Goal: Information Seeking & Learning: Find specific fact

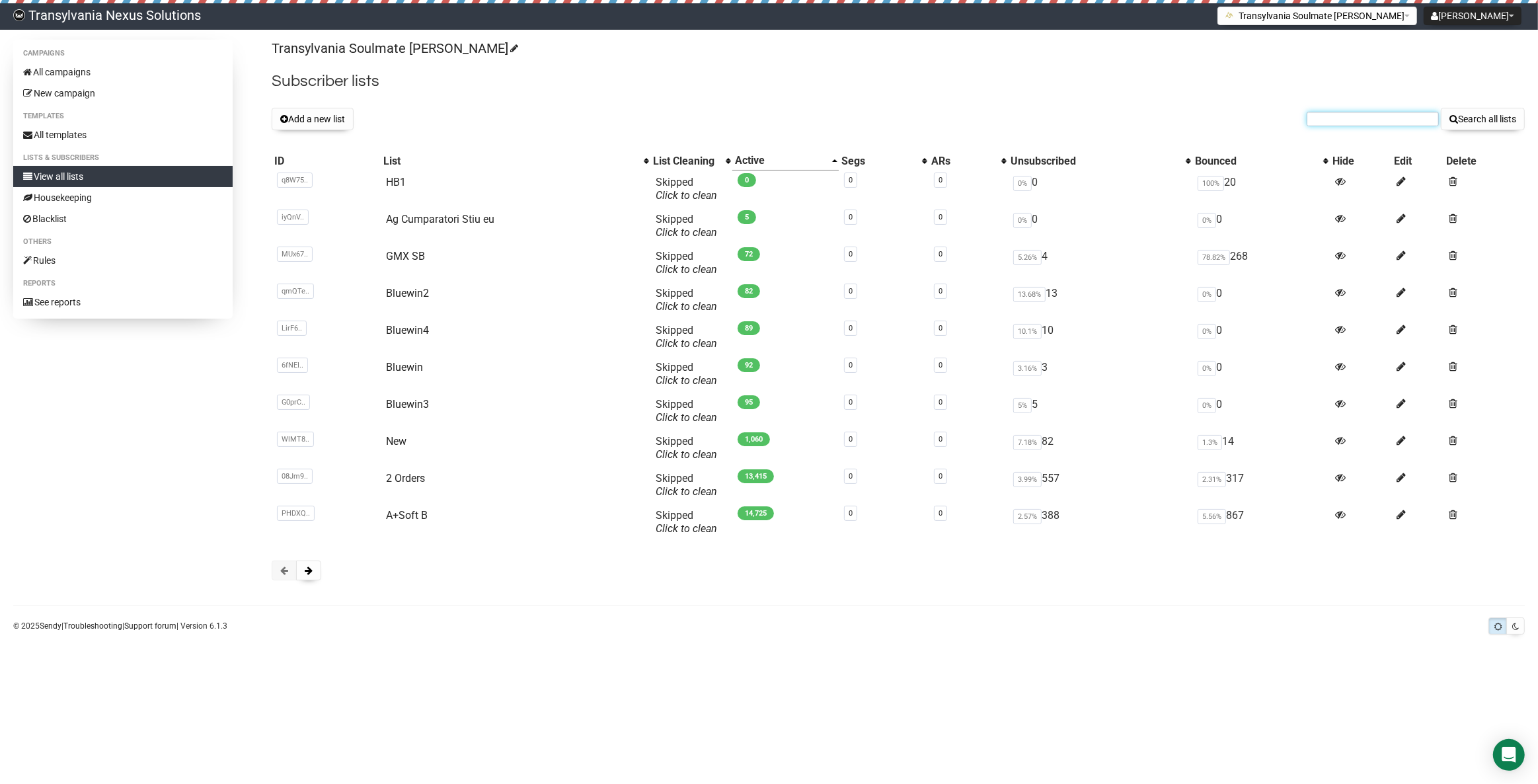
click at [1316, 121] on input "text" at bounding box center [1372, 119] width 132 height 15
paste input "aniebayer88@gmail.com"
type input "aniebayer88@gmail.com"
click at [1474, 128] on button "Search all lists" at bounding box center [1482, 118] width 84 height 23
click at [1324, 122] on input "text" at bounding box center [1372, 119] width 132 height 15
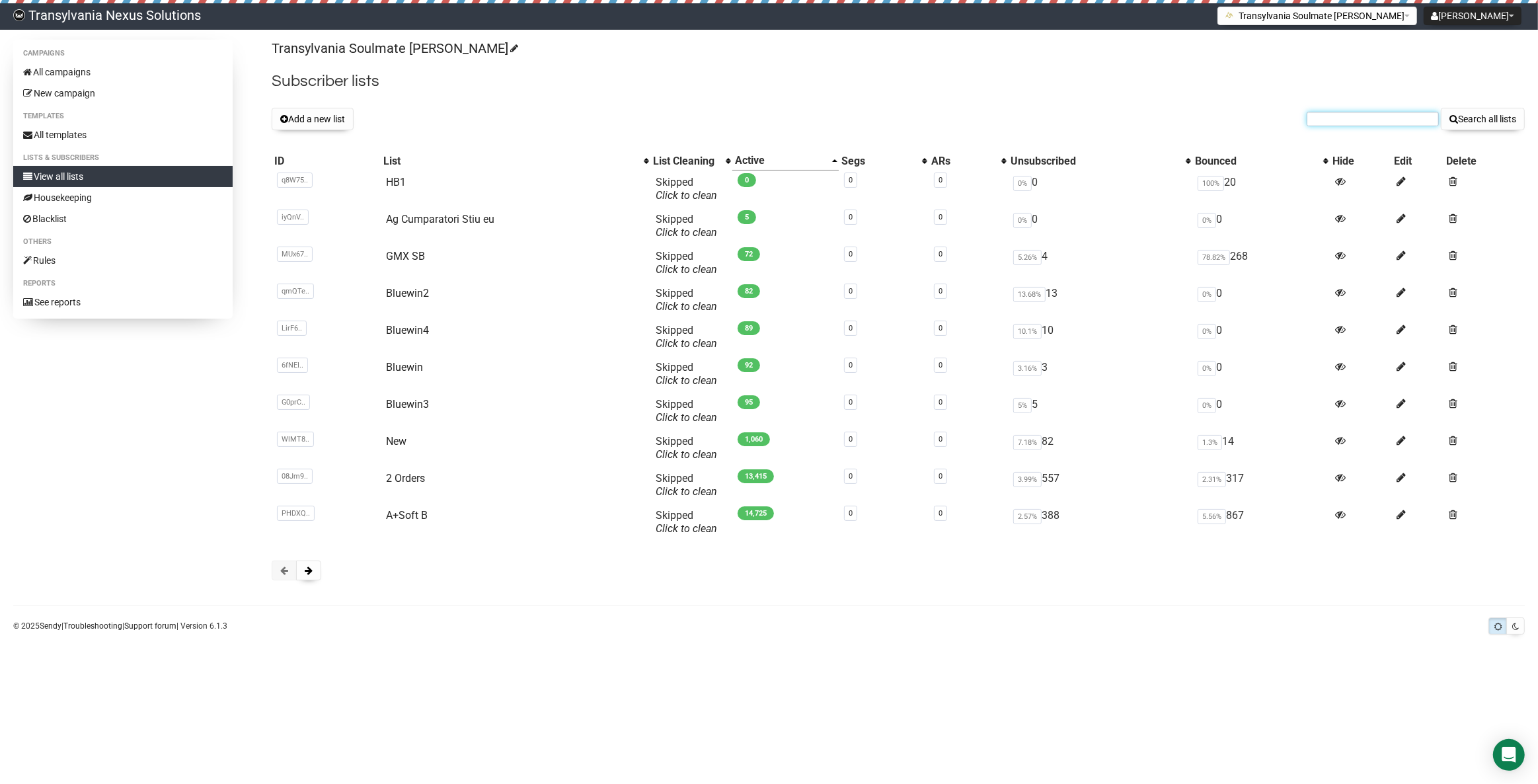
paste input "r.boehner2@gmail.com"
type input "r.boehner2@gmail.com"
click at [1459, 117] on button "Search all lists" at bounding box center [1482, 118] width 84 height 23
click at [1334, 115] on input "text" at bounding box center [1372, 119] width 132 height 15
paste input "bee_juliana@yahoo.de"
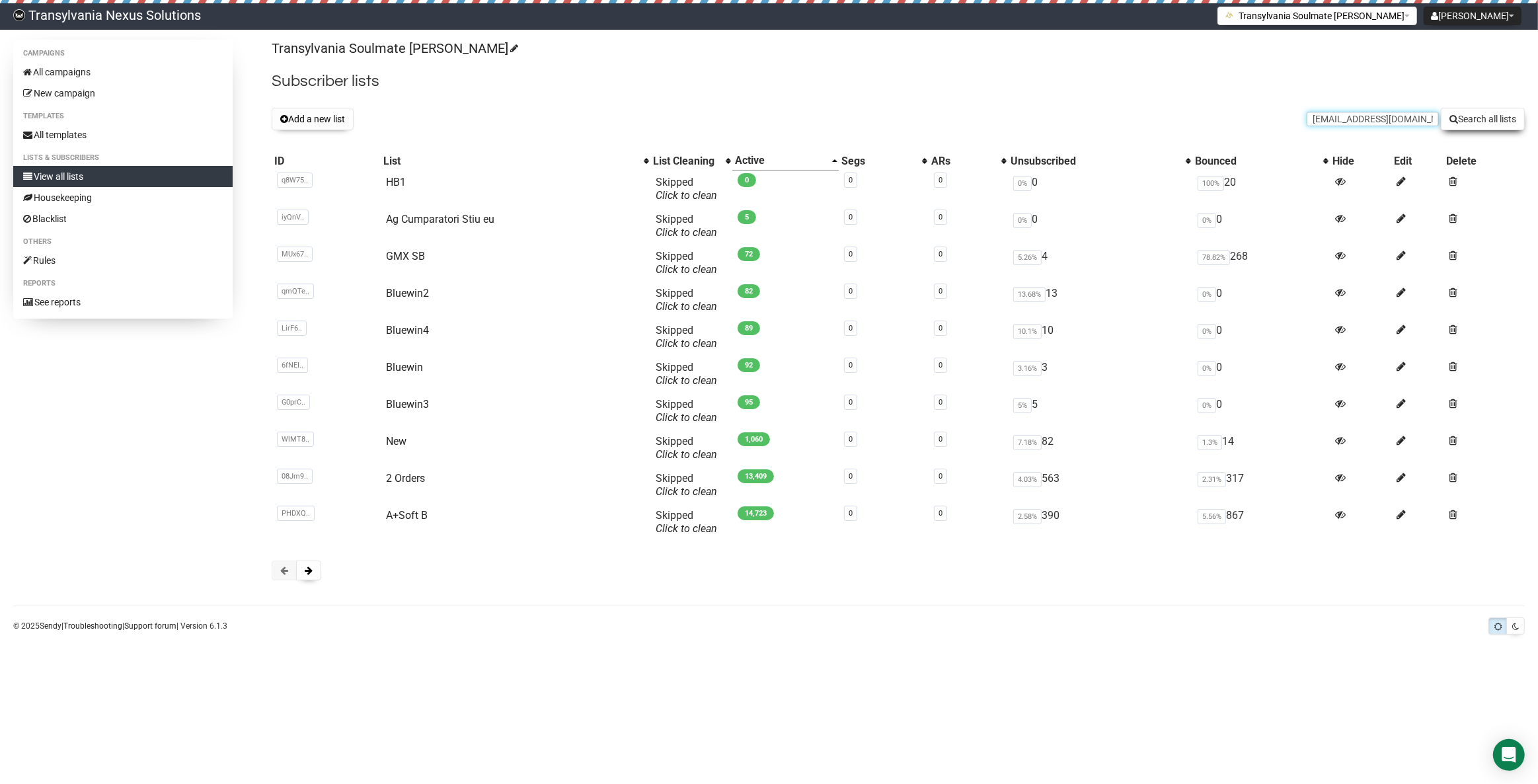
type input "bee_juliana@yahoo.de"
click at [1485, 123] on button "Search all lists" at bounding box center [1482, 118] width 84 height 23
click at [1315, 122] on input "text" at bounding box center [1372, 119] width 132 height 15
paste input "kati-strass@gmx.at"
type input "kati-strass@gmx.at"
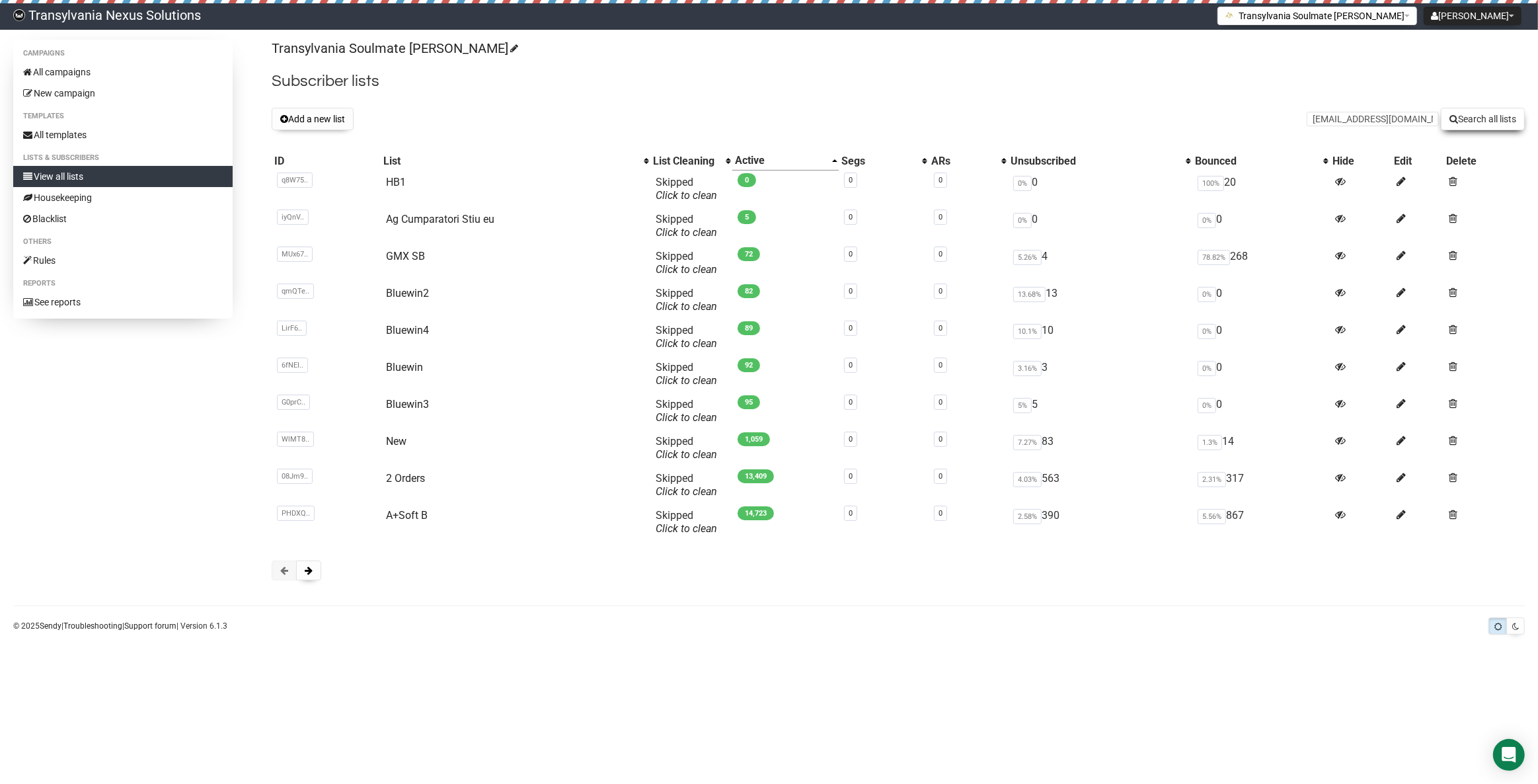
click at [1484, 119] on button "Search all lists" at bounding box center [1482, 118] width 84 height 23
paste input "sofieprunz18@gmail.com"
type input "sofieprunz18@gmail.com"
click at [1485, 131] on div "Transylvania Soulmate Decoder Subscriber lists Add a new list sofieprunz18@gmai…" at bounding box center [898, 317] width 1253 height 554
click at [1481, 124] on button "Search all lists" at bounding box center [1482, 118] width 84 height 23
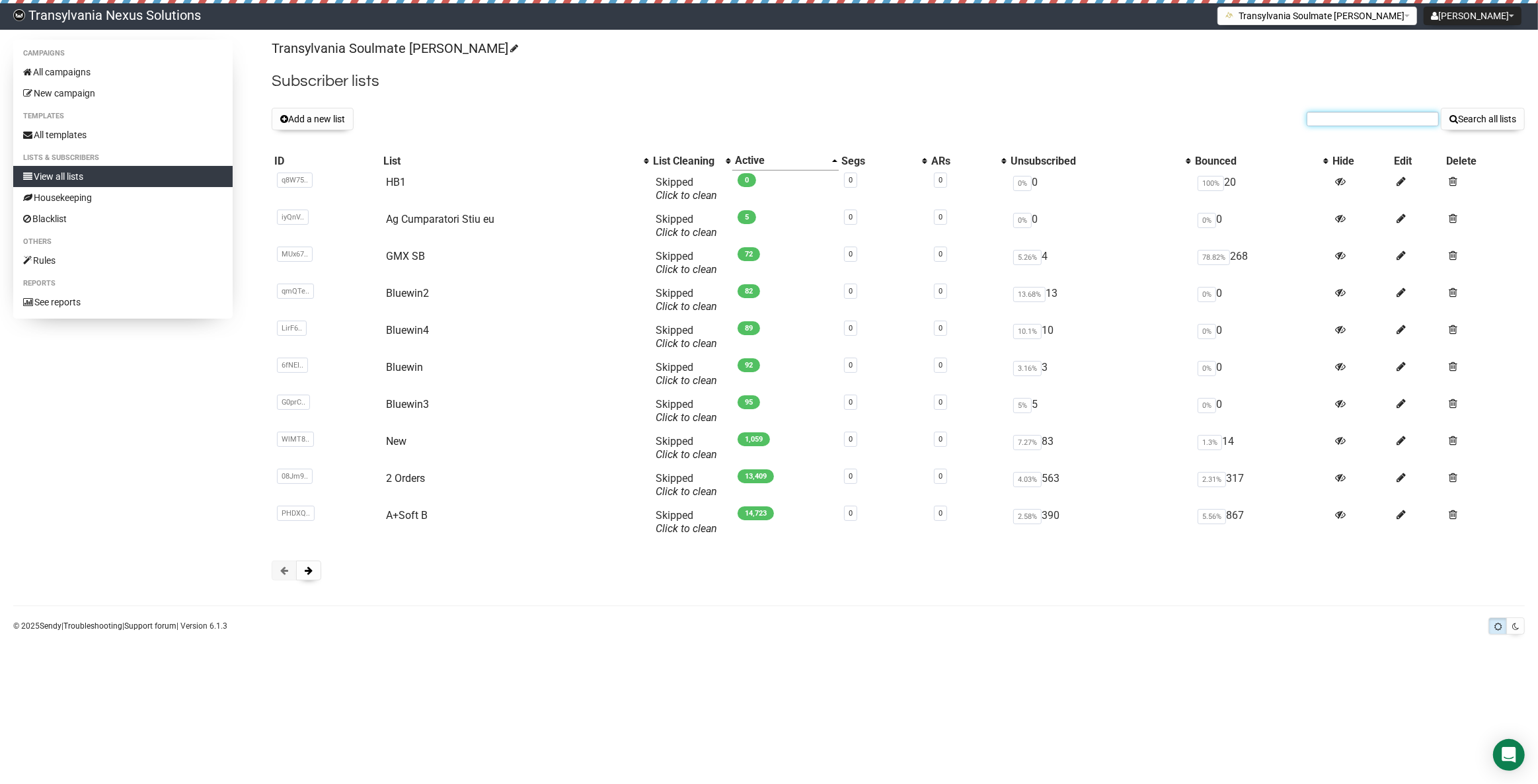
click at [1344, 115] on input "text" at bounding box center [1372, 119] width 132 height 15
paste input "[EMAIL_ADDRESS][DOMAIN_NAME]"
type input "[EMAIL_ADDRESS][DOMAIN_NAME]"
click at [1468, 125] on button "Search all lists" at bounding box center [1482, 118] width 84 height 23
click at [81, 72] on link "All campaigns" at bounding box center [123, 72] width 219 height 21
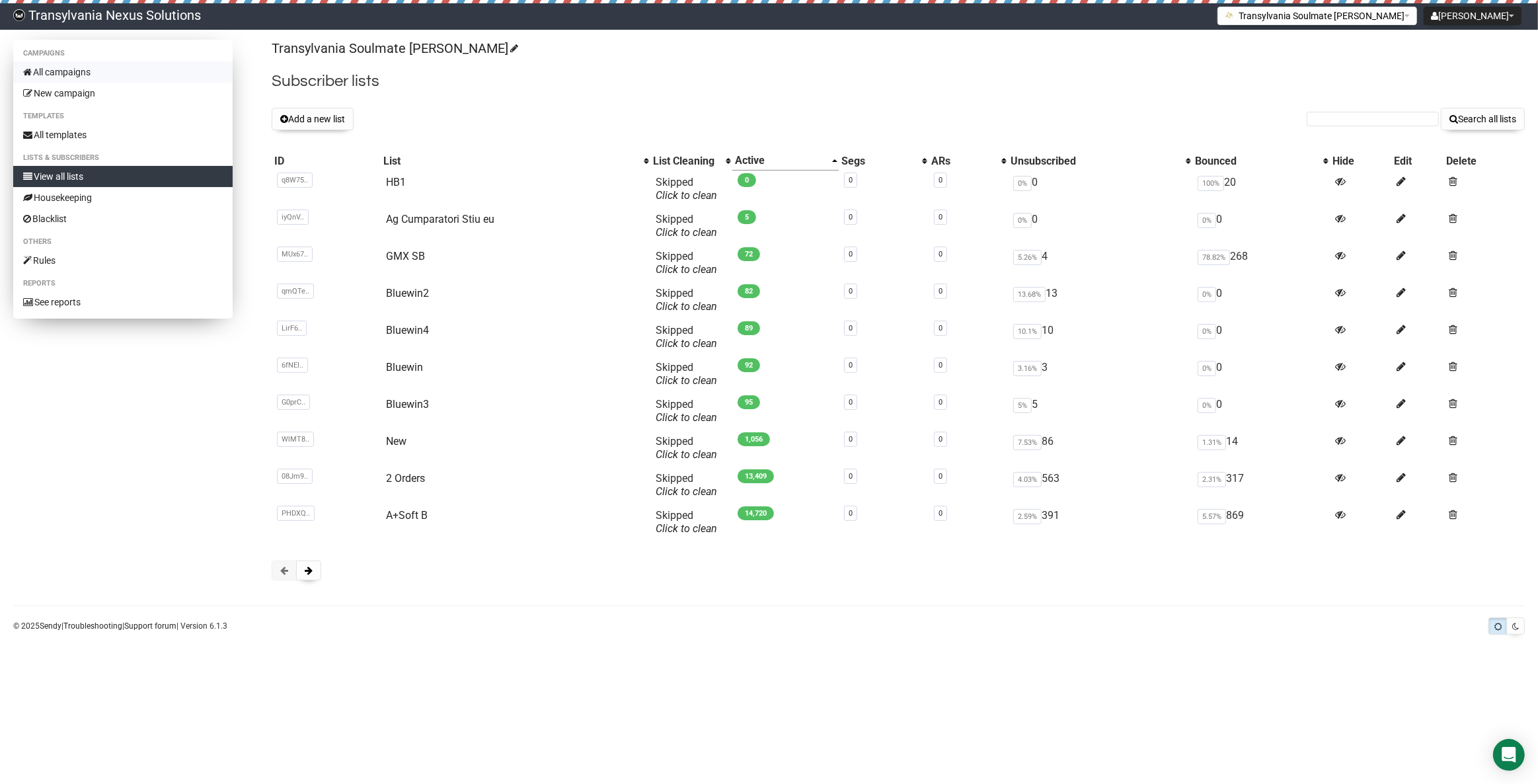
click at [97, 80] on link "All campaigns" at bounding box center [123, 72] width 219 height 21
paste input "[EMAIL_ADDRESS][DOMAIN_NAME]"
type input "[EMAIL_ADDRESS][DOMAIN_NAME]"
click at [1472, 117] on button "Search all lists" at bounding box center [1482, 118] width 84 height 23
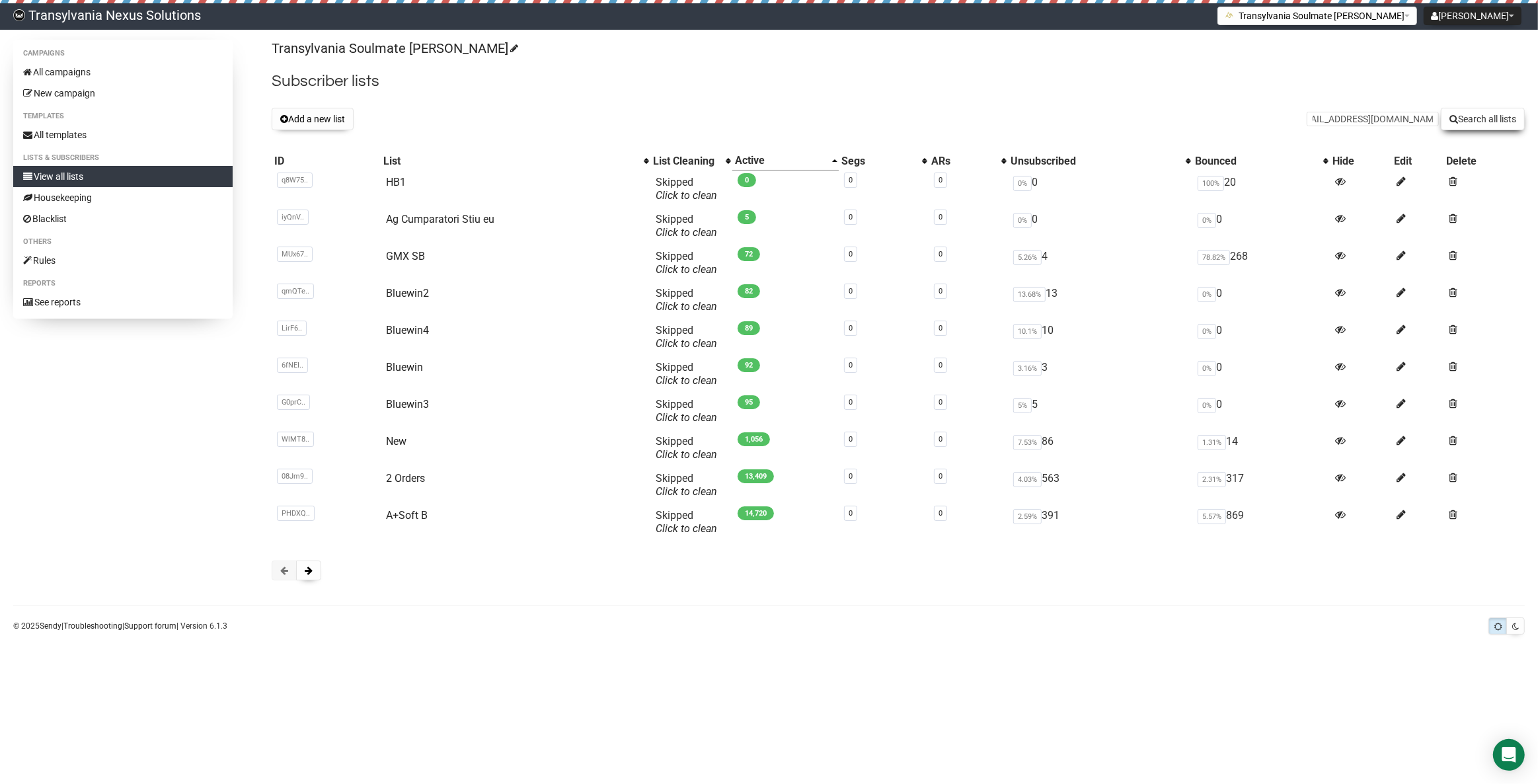
scroll to position [0, 0]
